Goal: Check status: Check status

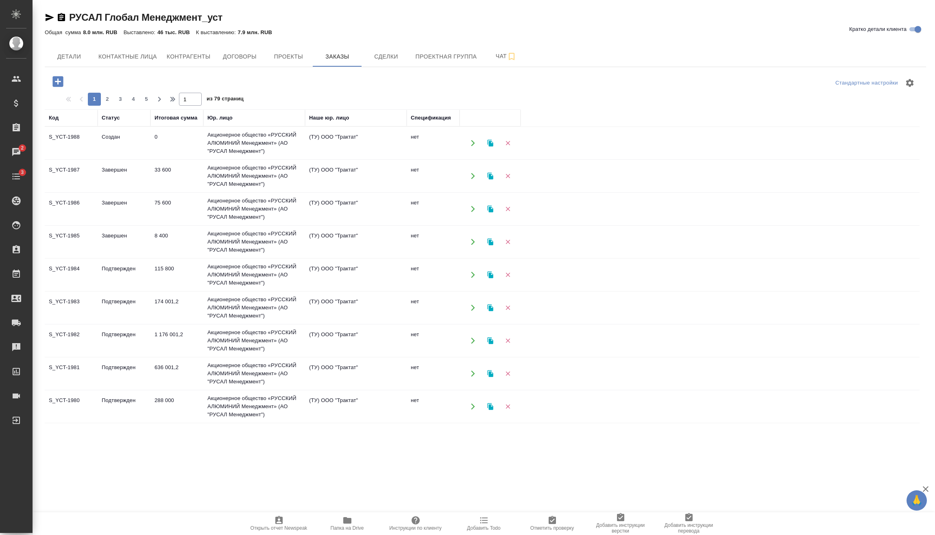
drag, startPoint x: 141, startPoint y: 484, endPoint x: 141, endPoint y: 464, distance: 19.9
click at [141, 482] on div ".cls-1 fill:#fff; AWATERA Vasilev Evgeniy Клиенты Спецификации Заказы 2 Чаты 3 …" at bounding box center [467, 267] width 935 height 535
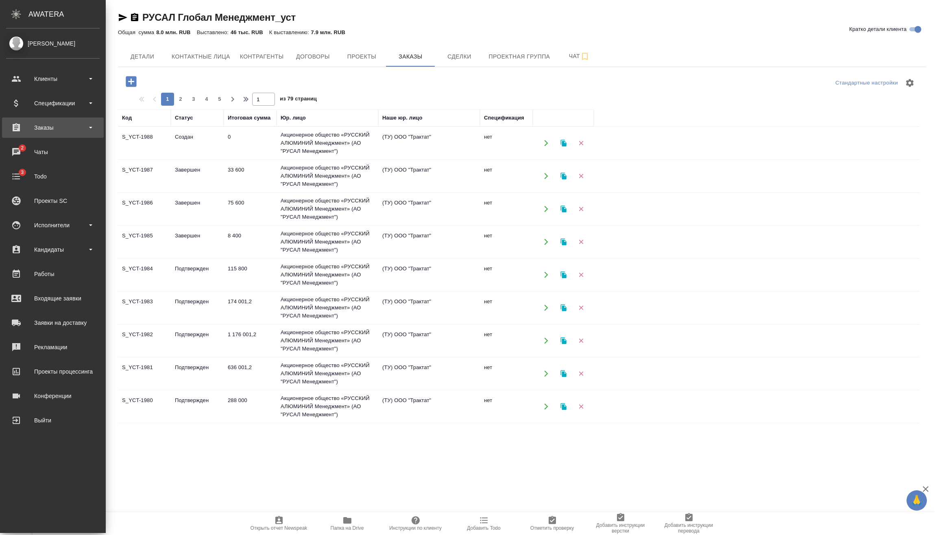
click at [78, 126] on div "Заказы" at bounding box center [53, 128] width 94 height 12
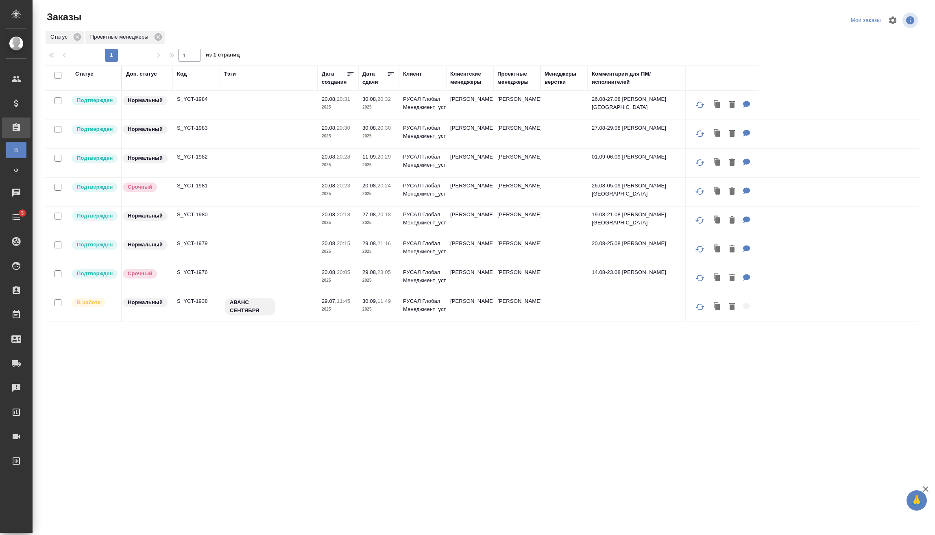
click at [184, 76] on div "Код" at bounding box center [182, 74] width 10 height 8
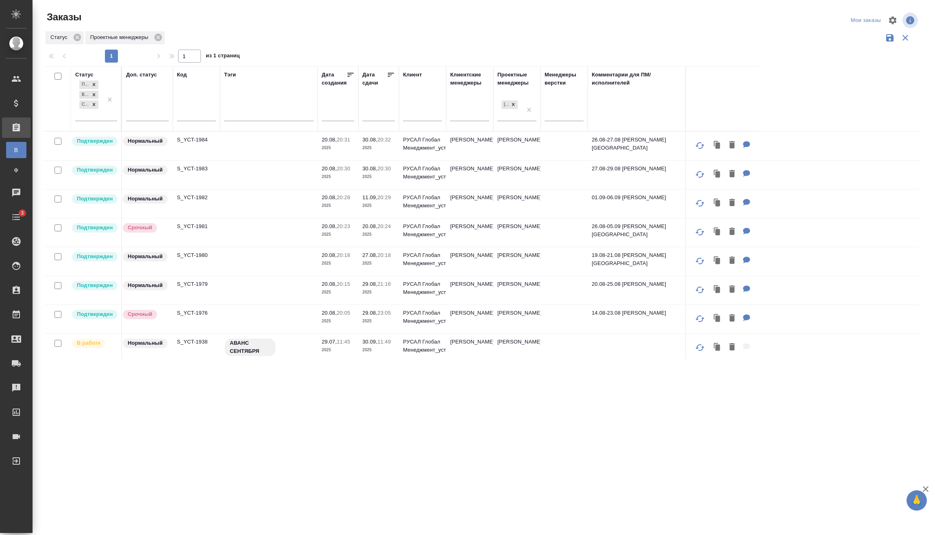
click at [193, 113] on input "text" at bounding box center [196, 116] width 39 height 10
paste input "C_DMT-309"
type input "C_DMT-309"
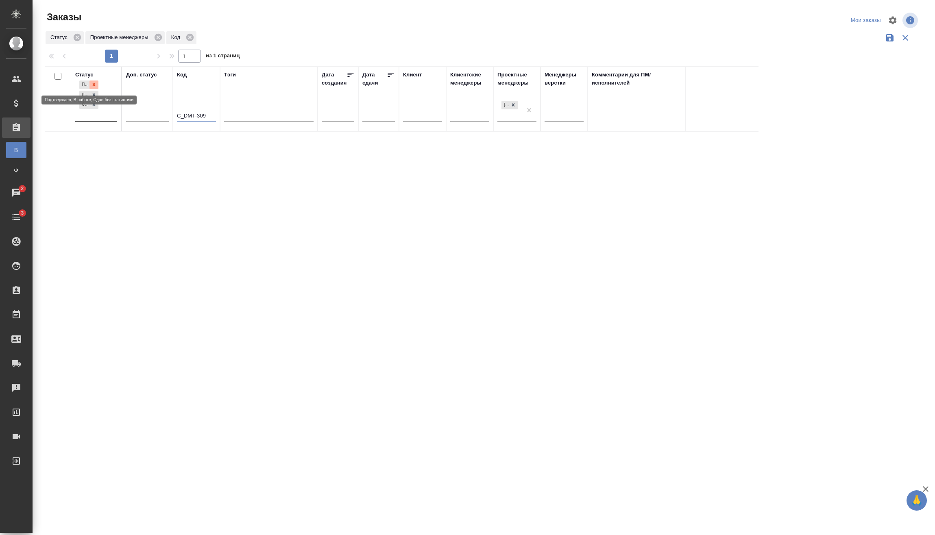
click at [93, 84] on icon at bounding box center [94, 84] width 3 height 3
click at [96, 92] on icon at bounding box center [94, 92] width 6 height 6
click at [118, 36] on icon at bounding box center [118, 37] width 9 height 9
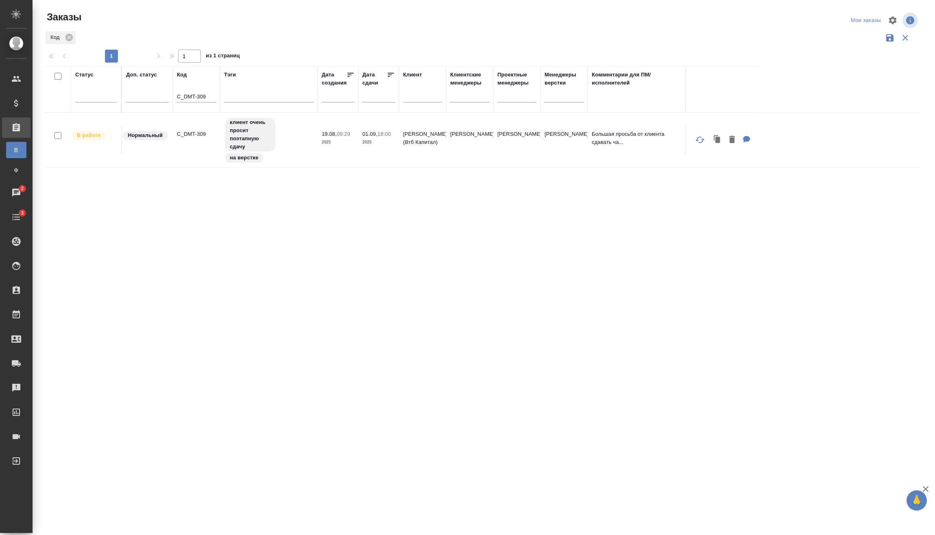
click at [89, 122] on tr "В работе Нормальный C_DMT-309 клиент очень просит поэтапную сдачу на верстке 19…" at bounding box center [482, 140] width 875 height 55
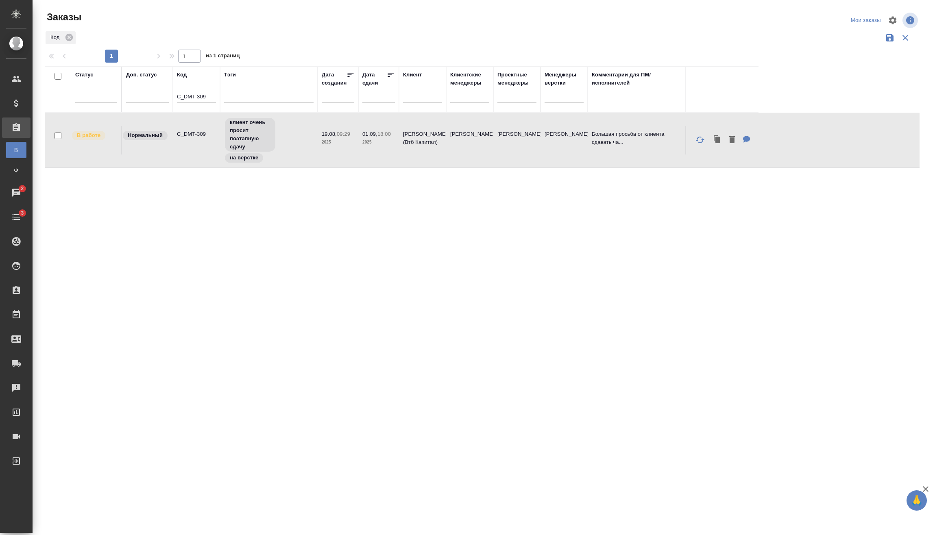
click at [89, 122] on tr "В работе Нормальный C_DMT-309 клиент очень просит поэтапную сдачу на верстке 19…" at bounding box center [482, 140] width 875 height 55
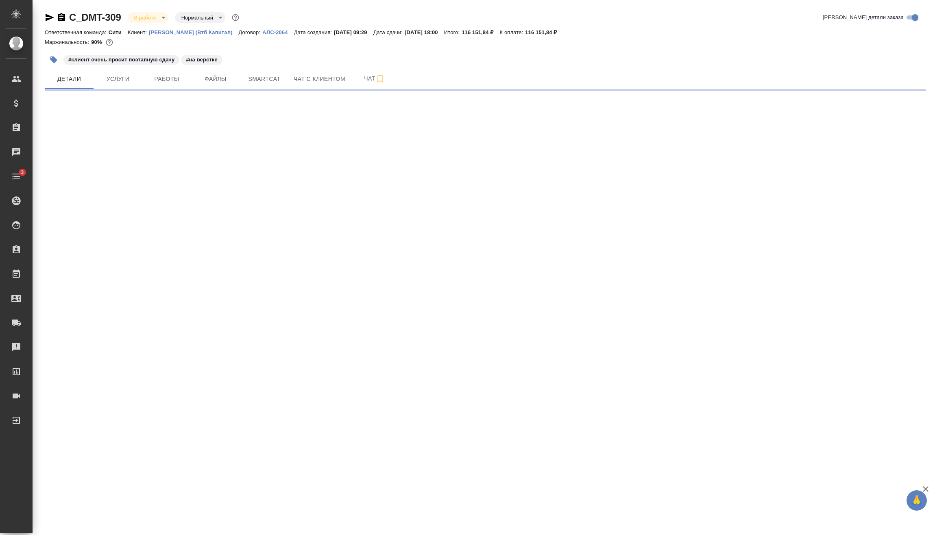
select select "RU"
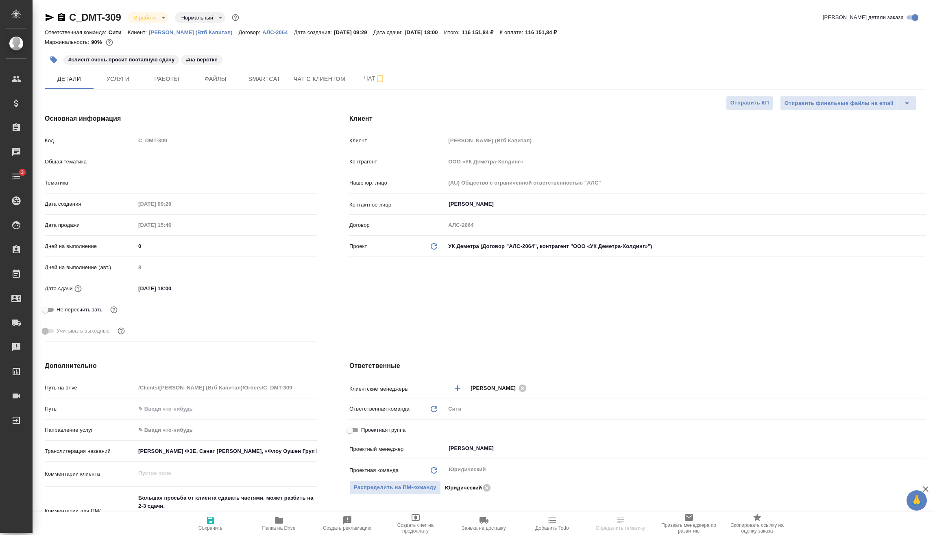
type textarea "x"
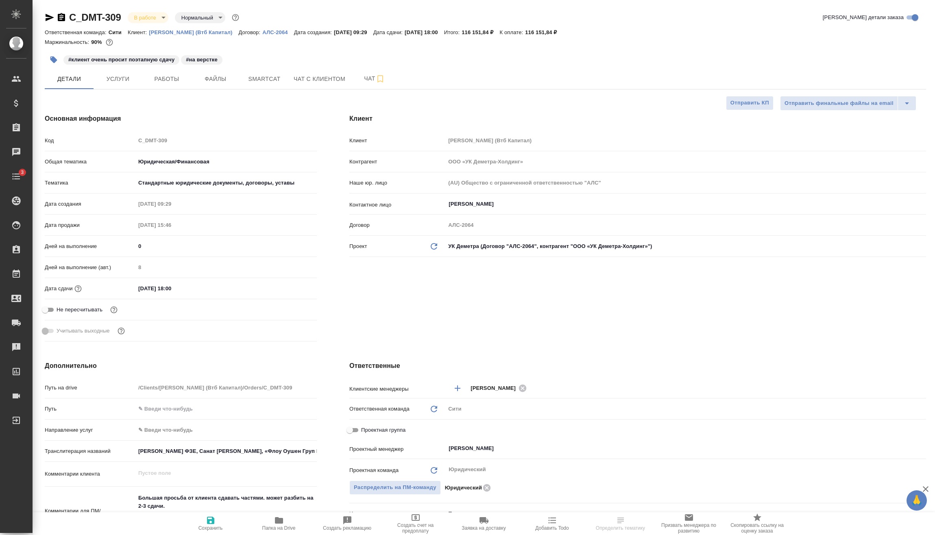
type textarea "x"
click at [49, 17] on icon "button" at bounding box center [50, 17] width 9 height 7
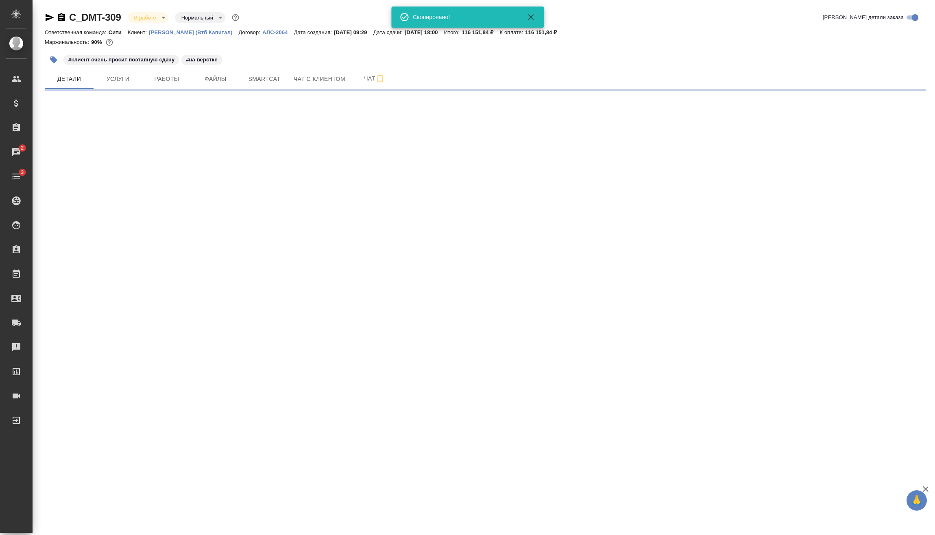
select select "RU"
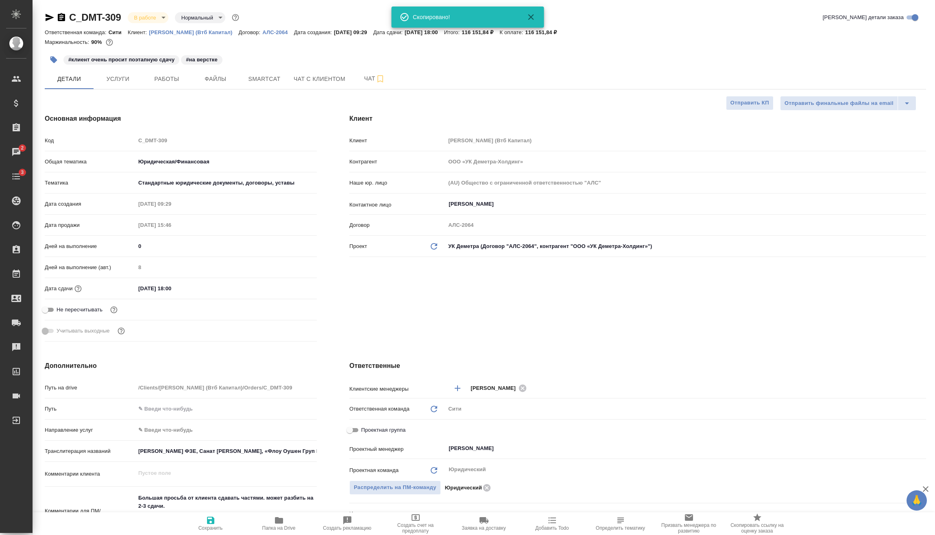
type textarea "x"
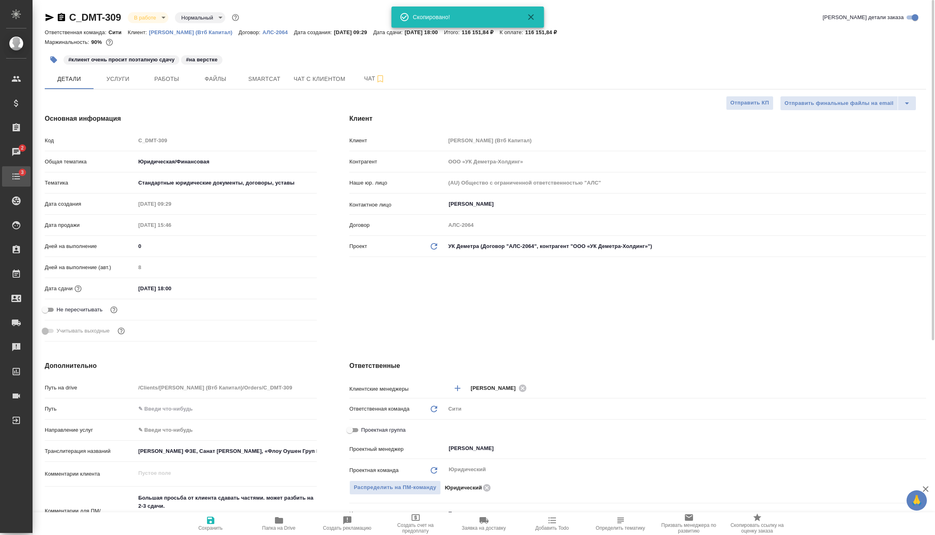
type textarea "x"
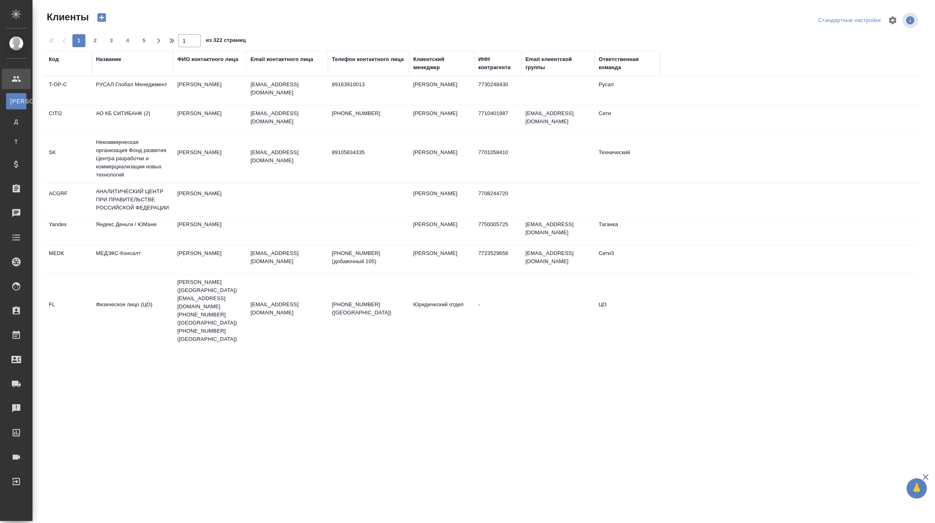
select select "RU"
